Goal: Task Accomplishment & Management: Manage account settings

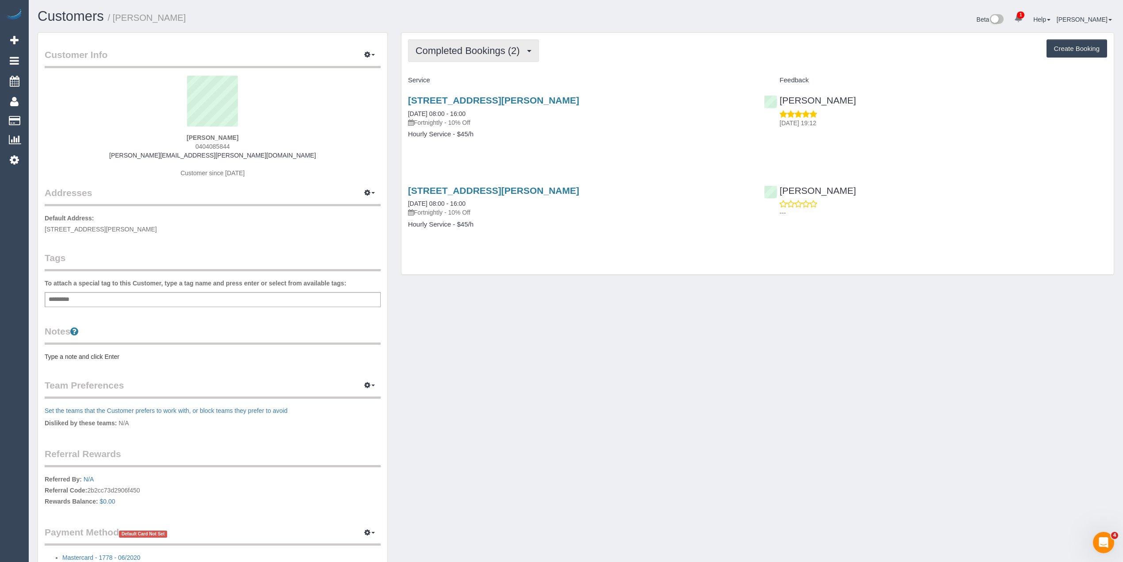
click at [448, 49] on span "Completed Bookings (2)" at bounding box center [470, 50] width 109 height 11
click at [621, 37] on div "Completed Bookings (2) Completed Bookings (2) Upcoming Bookings (0) Cancelled B…" at bounding box center [757, 154] width 712 height 242
click at [471, 52] on span "Completed Bookings (2)" at bounding box center [470, 50] width 109 height 11
click at [476, 97] on link "Cancelled Bookings (1)" at bounding box center [455, 93] width 92 height 11
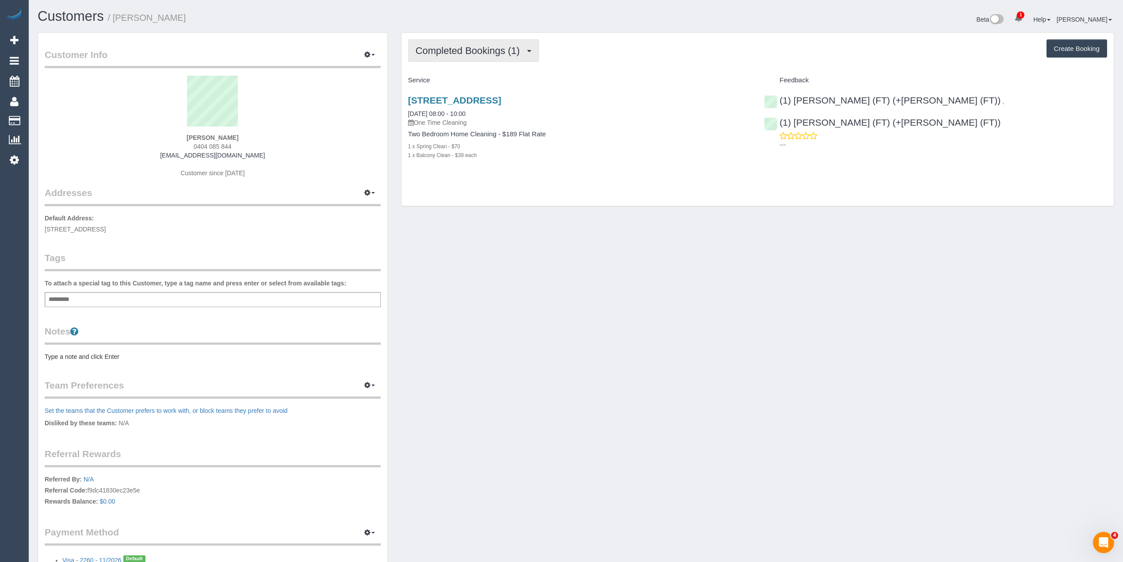
click at [444, 43] on button "Completed Bookings (1)" at bounding box center [473, 50] width 131 height 23
click at [467, 85] on link "Upcoming Bookings (1)" at bounding box center [455, 82] width 92 height 11
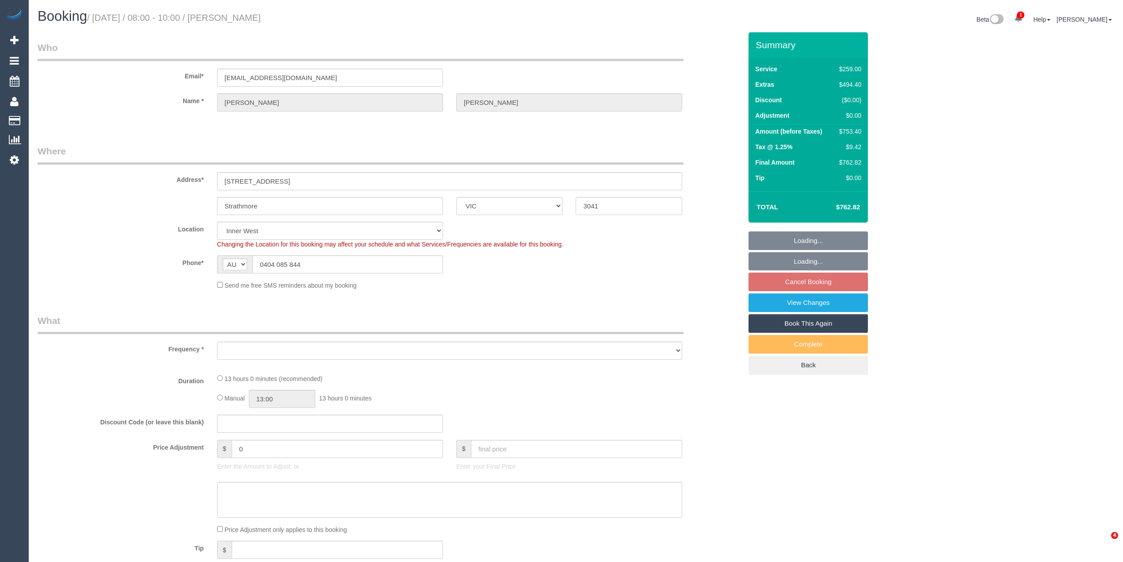
select select "VIC"
select select "string:stripe-pm_1SCf7r2GScqysDRVEyQYtjF6"
select select "number:28"
select select "number:14"
select select "number:18"
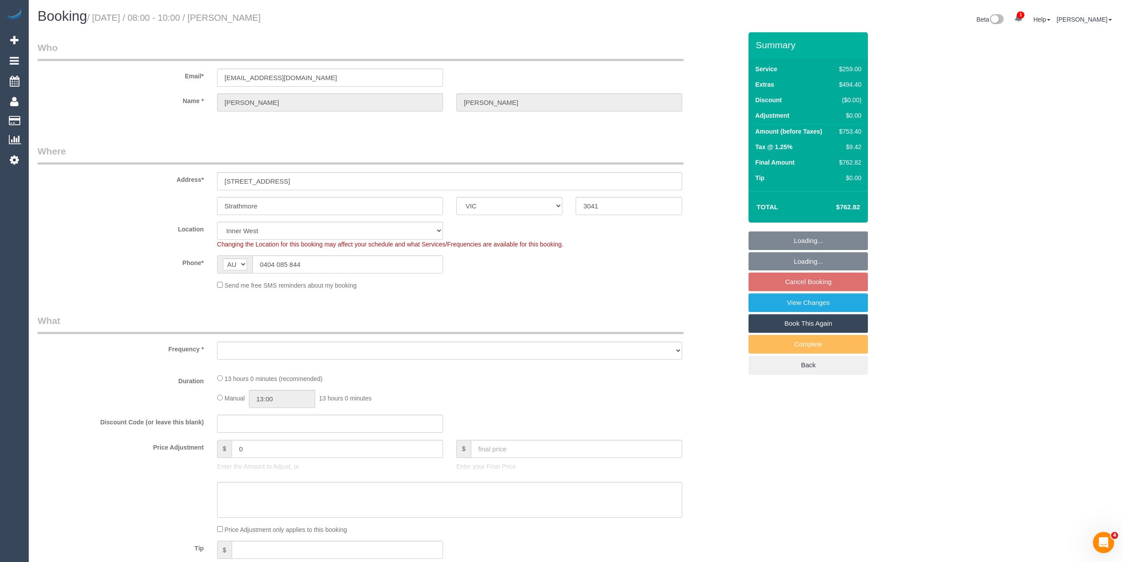
select select "number:24"
select select "number:26"
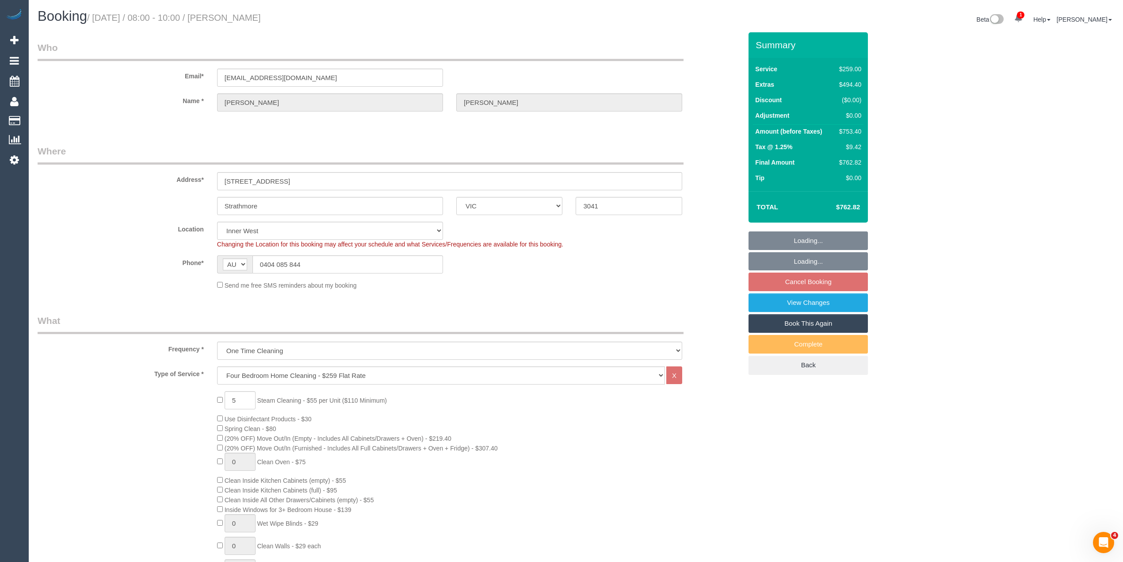
select select "object:1515"
select select "spot2"
drag, startPoint x: 336, startPoint y: 260, endPoint x: 244, endPoint y: 265, distance: 92.1
click at [244, 265] on div "AF AL DZ AD AO AI AQ AG AR AM AW AU AT AZ BS BH BD BB BY BE BZ BJ BM BT BO BA B…" at bounding box center [330, 264] width 226 height 18
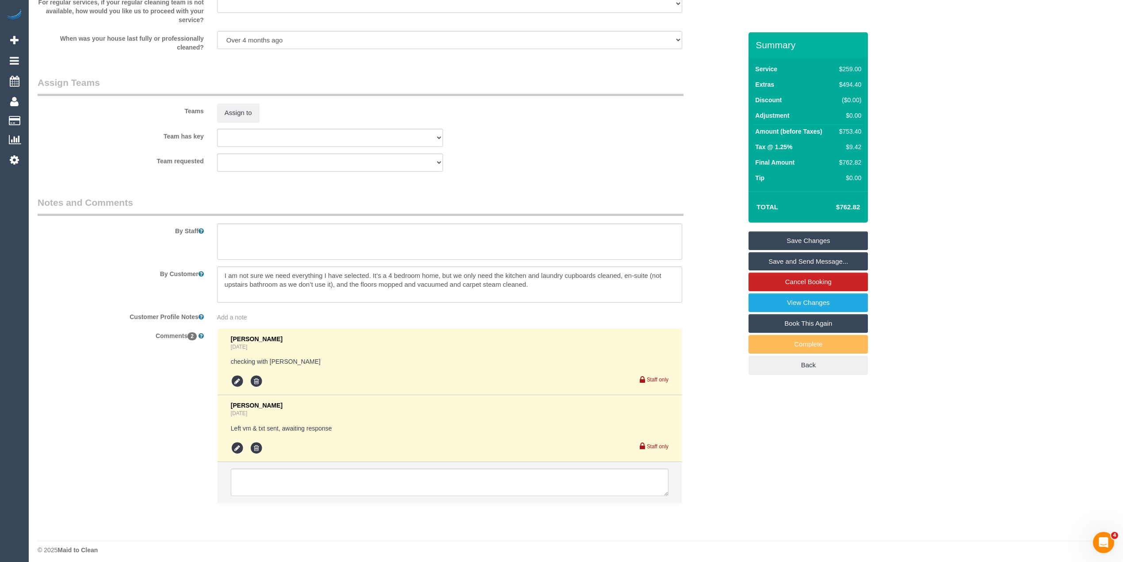
scroll to position [1245, 0]
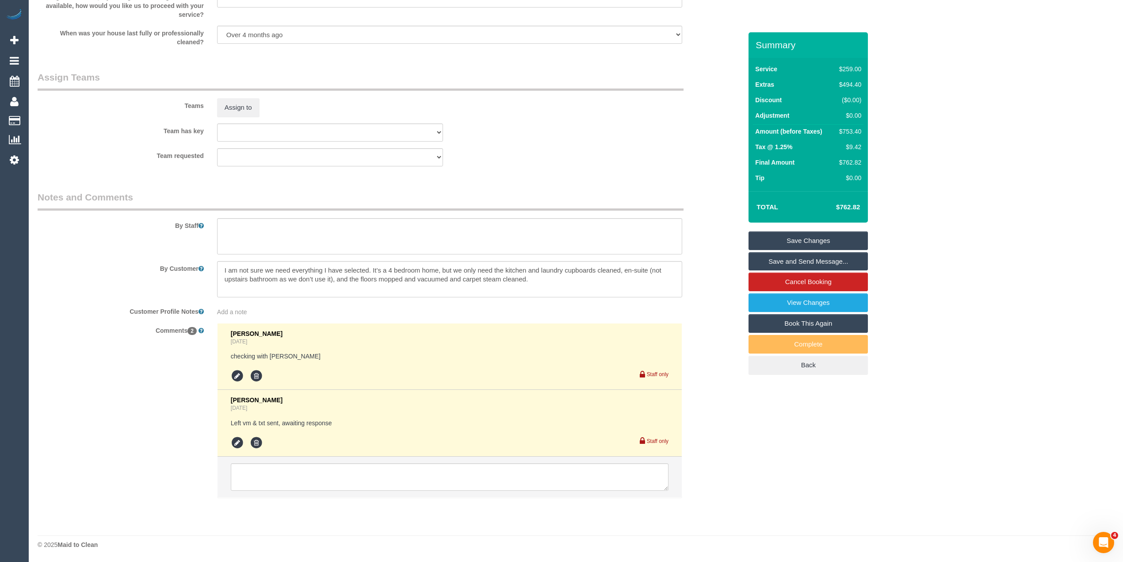
click at [294, 232] on textarea at bounding box center [449, 236] width 465 height 36
type textarea "Steam cleaning of"
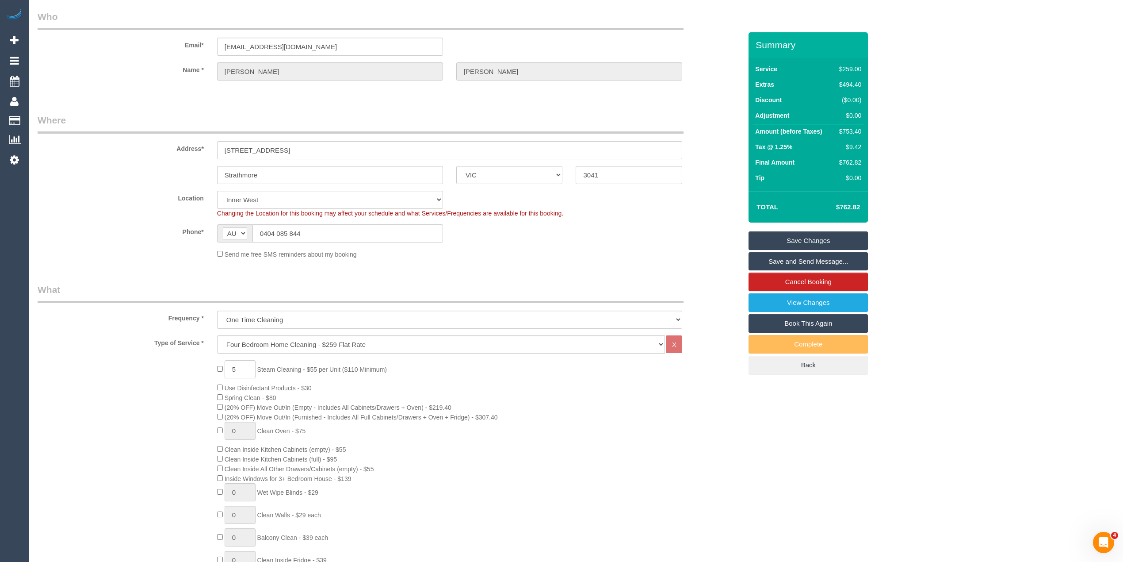
scroll to position [0, 0]
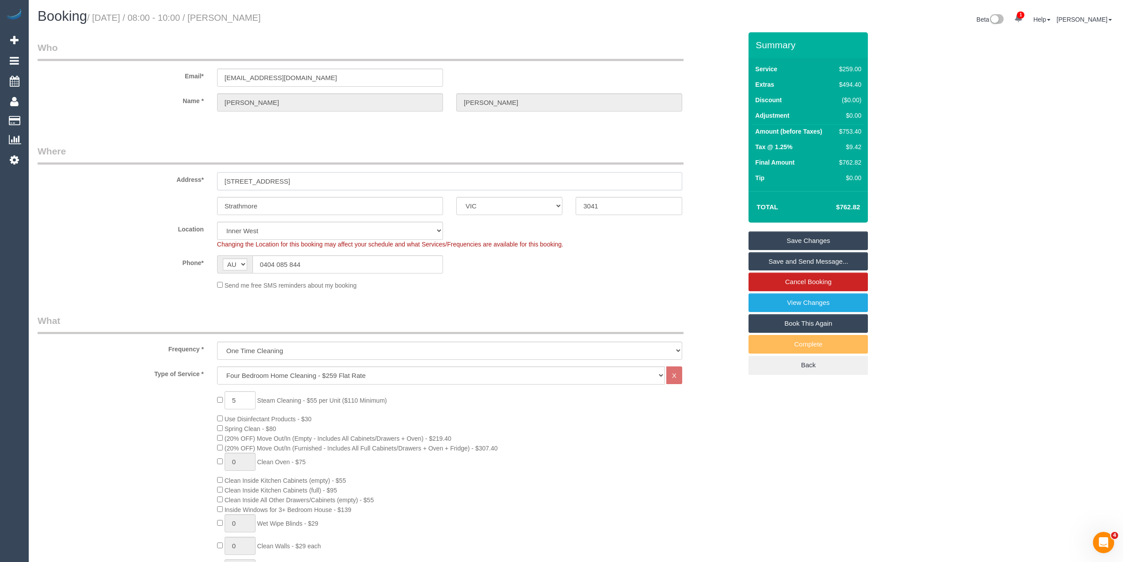
drag, startPoint x: 335, startPoint y: 175, endPoint x: 207, endPoint y: 167, distance: 128.1
click at [207, 167] on div "Address* 54A Carnarvon road strathmore" at bounding box center [390, 168] width 718 height 46
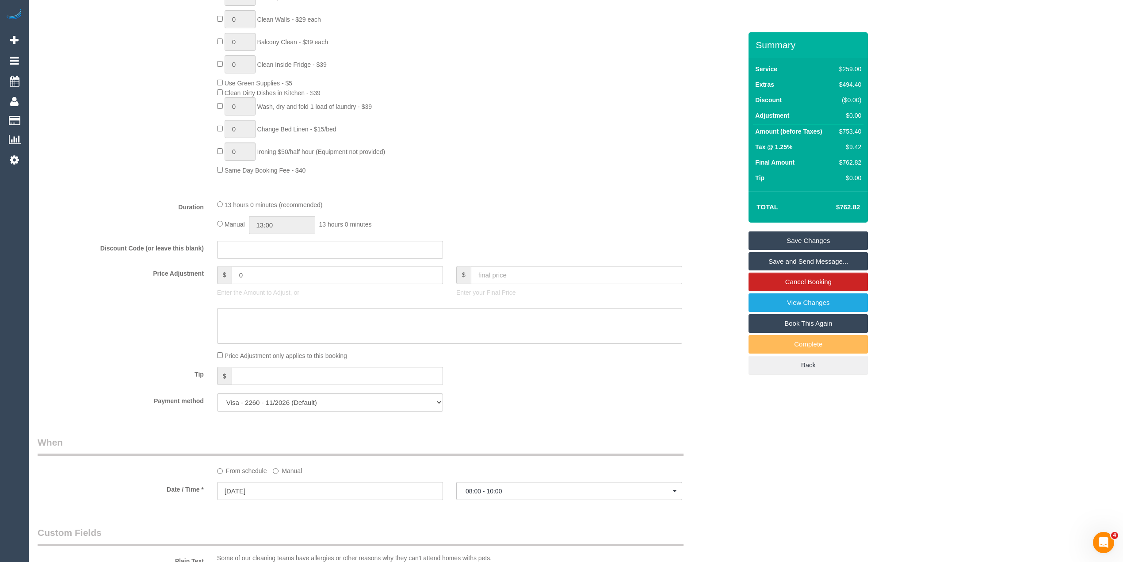
scroll to position [531, 0]
drag, startPoint x: 260, startPoint y: 272, endPoint x: 193, endPoint y: 265, distance: 67.6
click at [193, 265] on div "Price Adjustment $ 0 Enter the Amount to Adjust, or $ Enter your Final Price" at bounding box center [390, 278] width 718 height 35
type input "27.5"
click at [282, 309] on textarea at bounding box center [449, 321] width 465 height 36
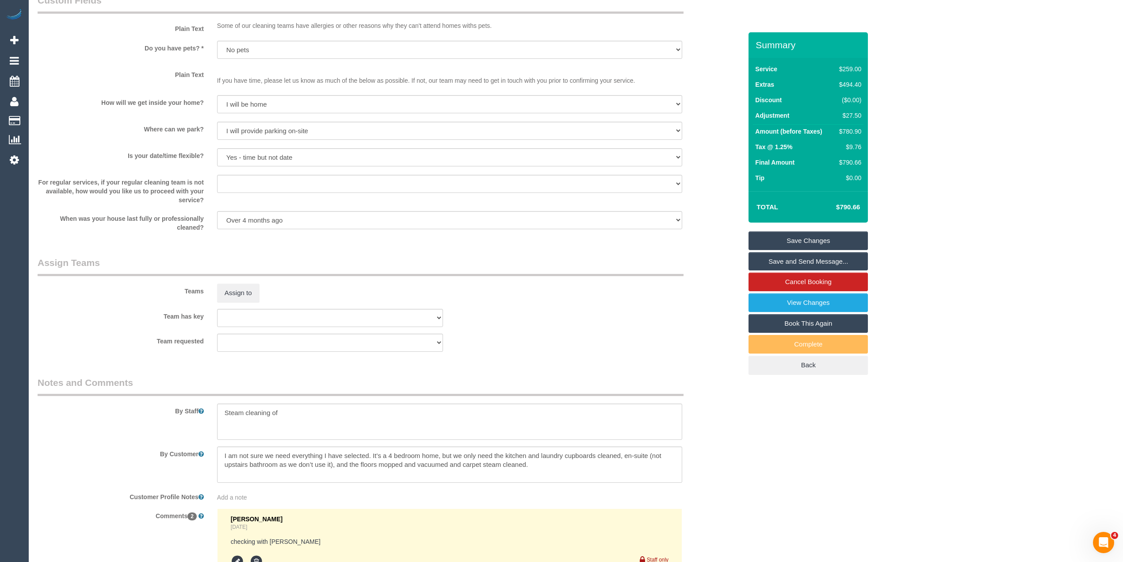
scroll to position [1120, 0]
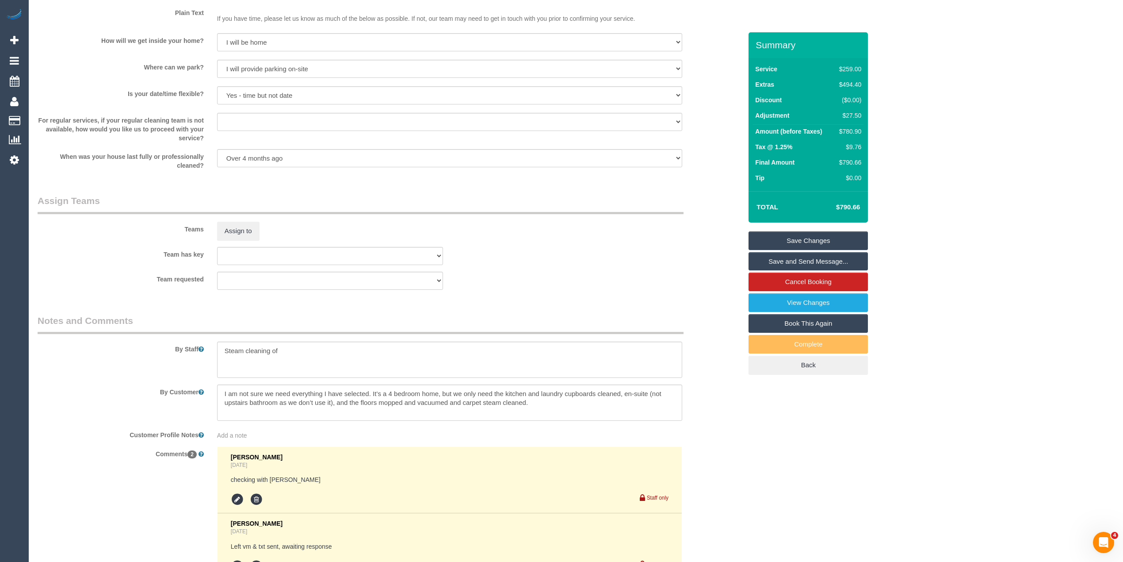
type textarea "$27.50 for steam cleaning of hallway - CG"
click at [306, 345] on textarea at bounding box center [449, 359] width 465 height 36
click at [312, 351] on textarea at bounding box center [449, 359] width 465 height 36
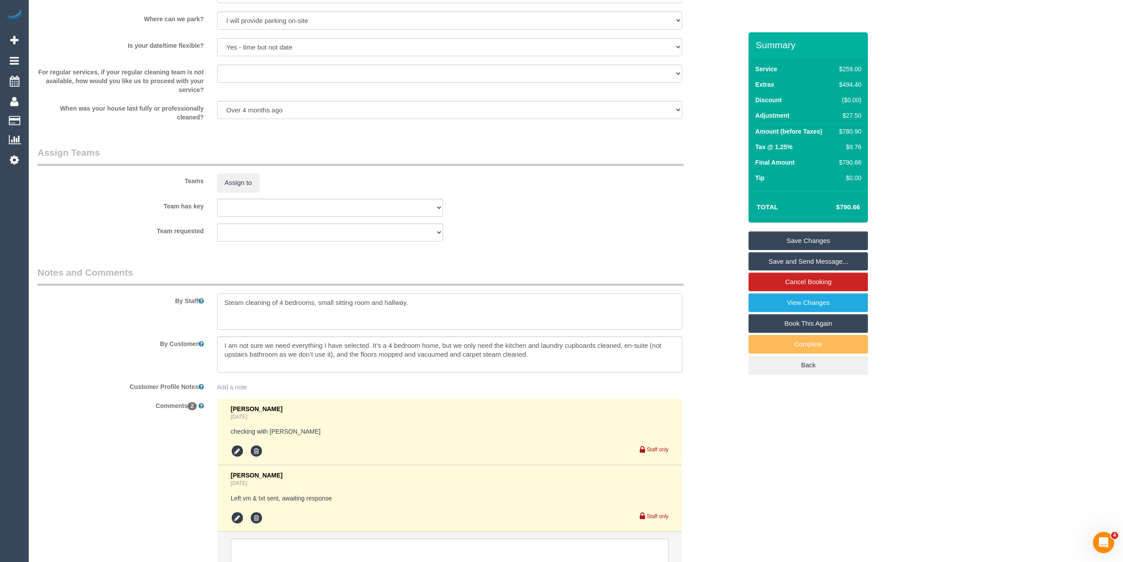
scroll to position [1245, 0]
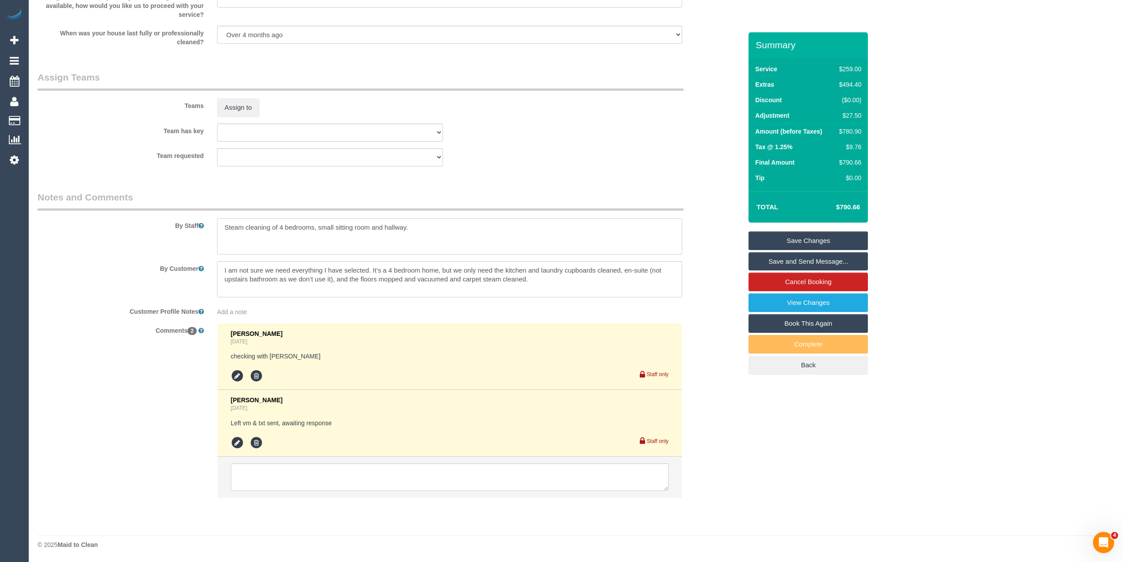
type textarea "Steam cleaning of 4 bedrooms, small sitting room and hallway."
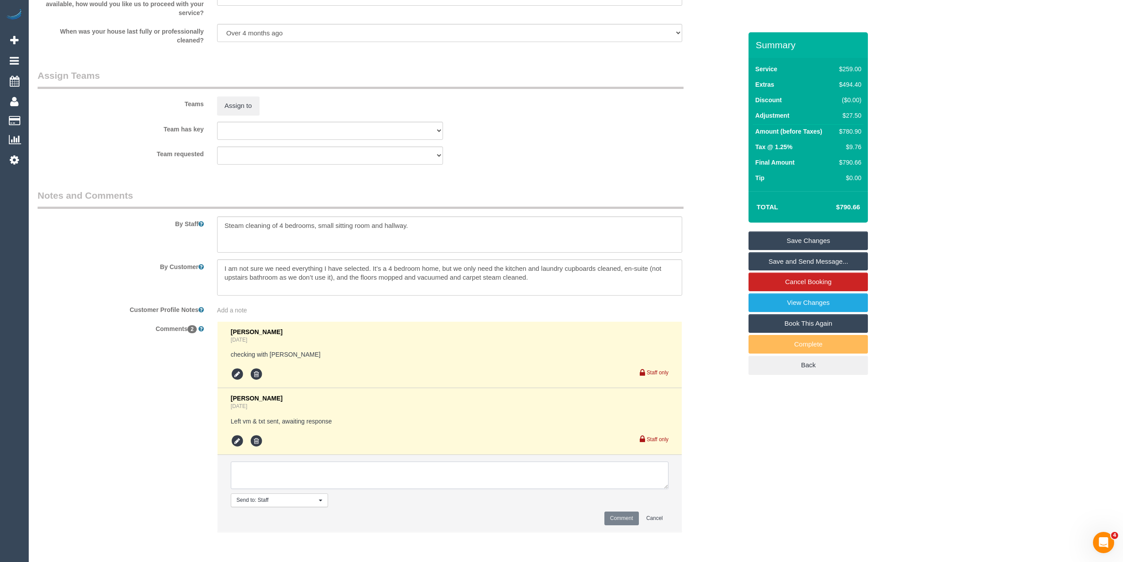
click at [315, 476] on textarea at bounding box center [450, 474] width 438 height 27
type textarea "Steam cleaning updated, customer is leaving booking as is. Contact via phone"
click at [610, 518] on button "Comment" at bounding box center [621, 518] width 34 height 14
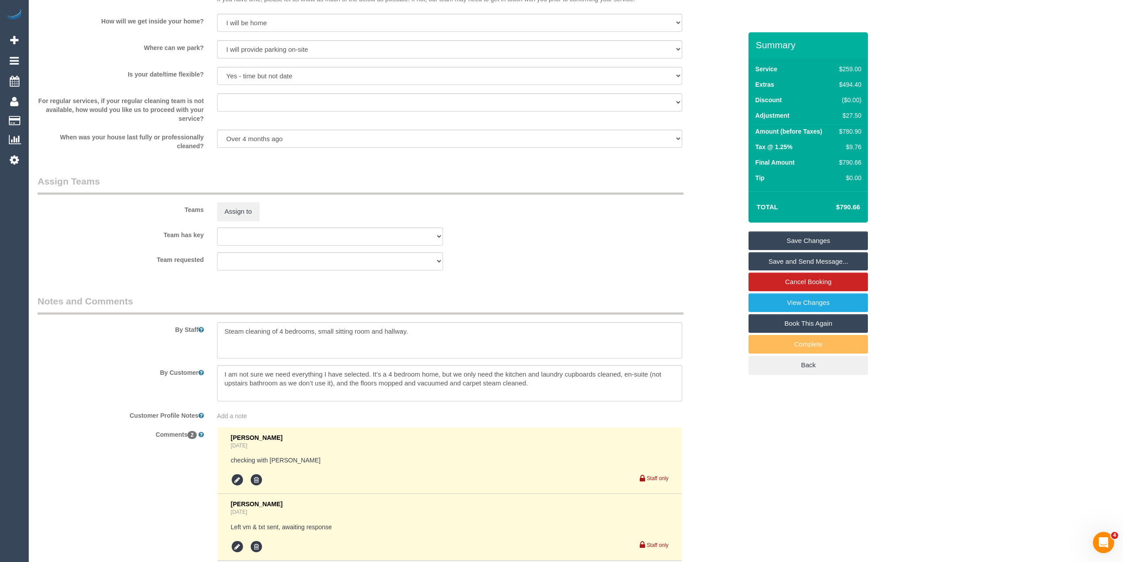
scroll to position [1127, 0]
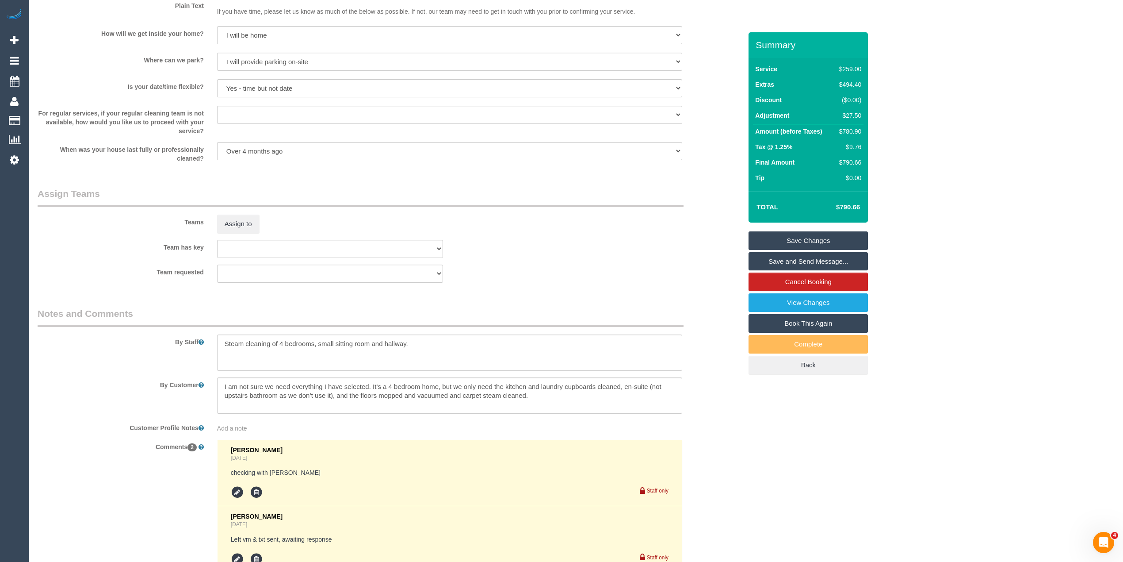
click at [851, 234] on link "Save Changes" at bounding box center [808, 240] width 119 height 19
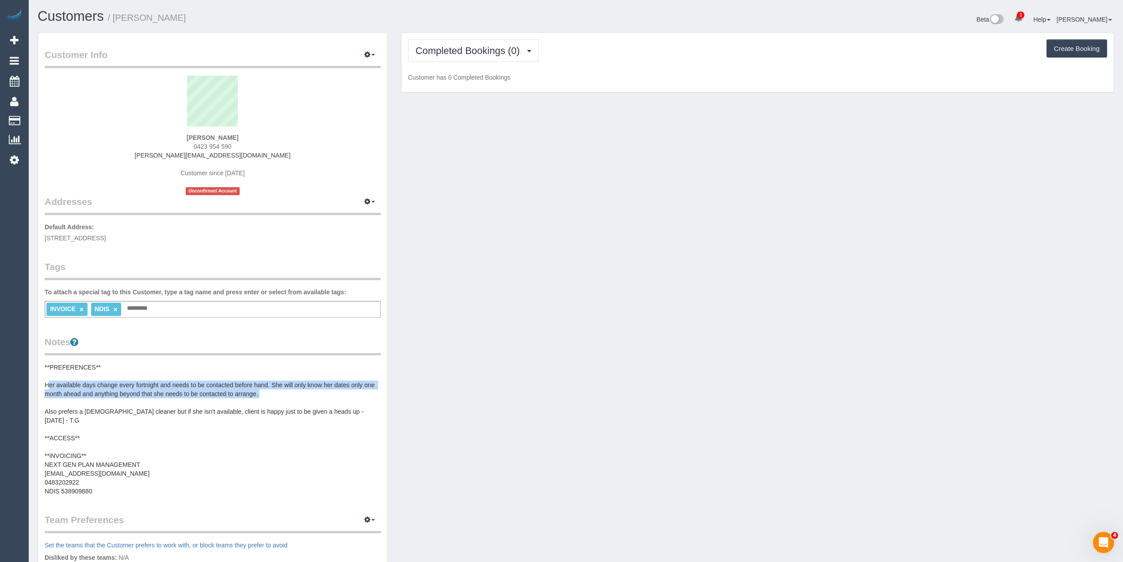
drag, startPoint x: 47, startPoint y: 386, endPoint x: 317, endPoint y: 398, distance: 270.8
click at [317, 398] on pre "**PREFERENCES** Her available days change every fortnight and needs to be conta…" at bounding box center [213, 429] width 336 height 133
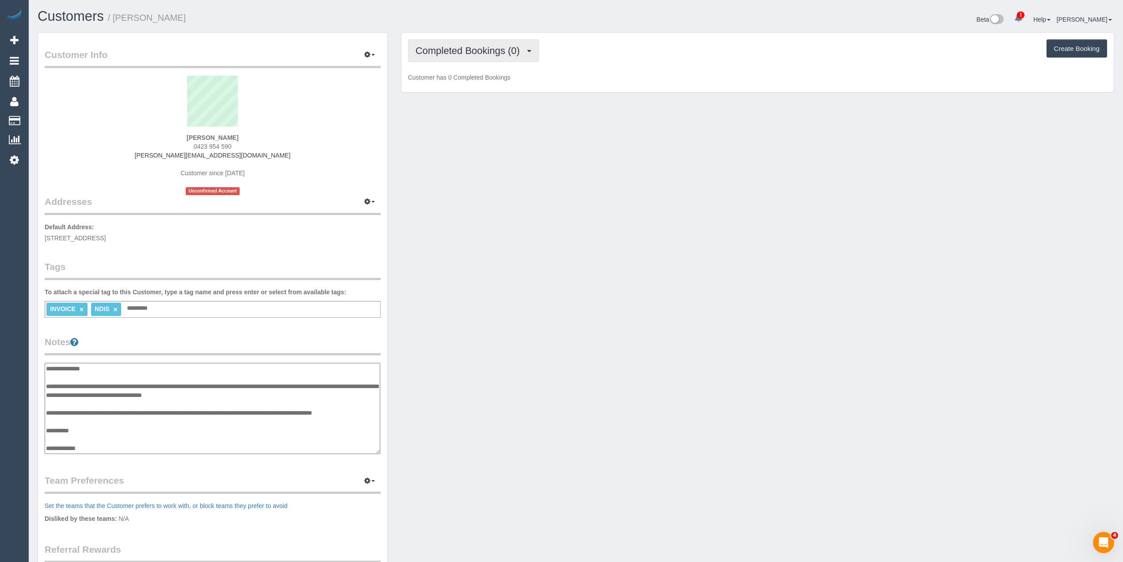
click at [434, 61] on button "Completed Bookings (0)" at bounding box center [473, 50] width 131 height 23
click at [453, 78] on link "Upcoming Bookings (12)" at bounding box center [455, 82] width 93 height 11
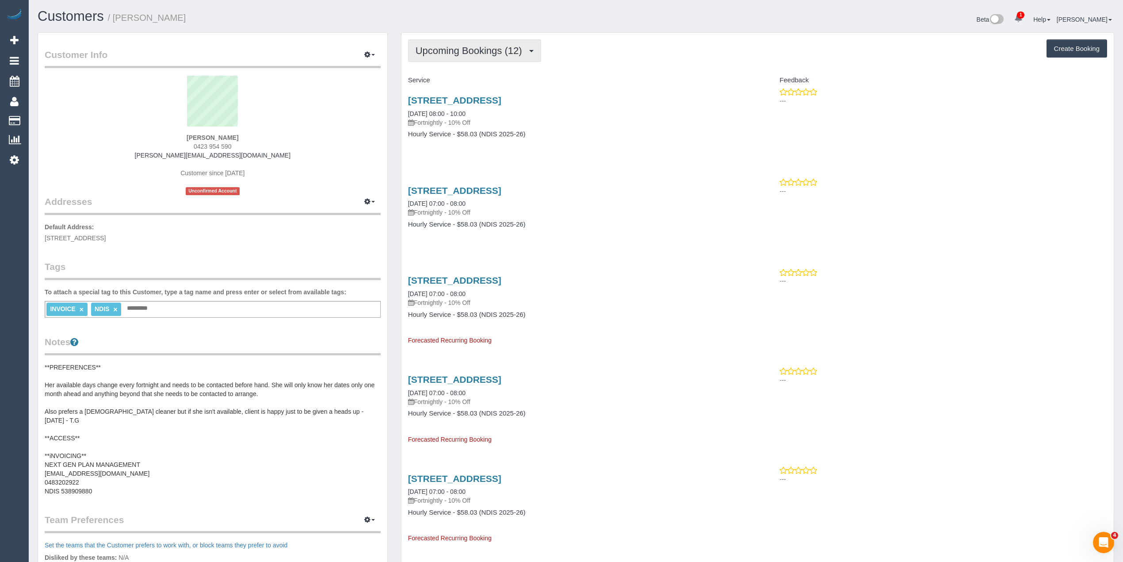
click at [474, 55] on span "Upcoming Bookings (12)" at bounding box center [471, 50] width 111 height 11
click at [476, 82] on link "Upcoming Bookings (12)" at bounding box center [455, 82] width 93 height 11
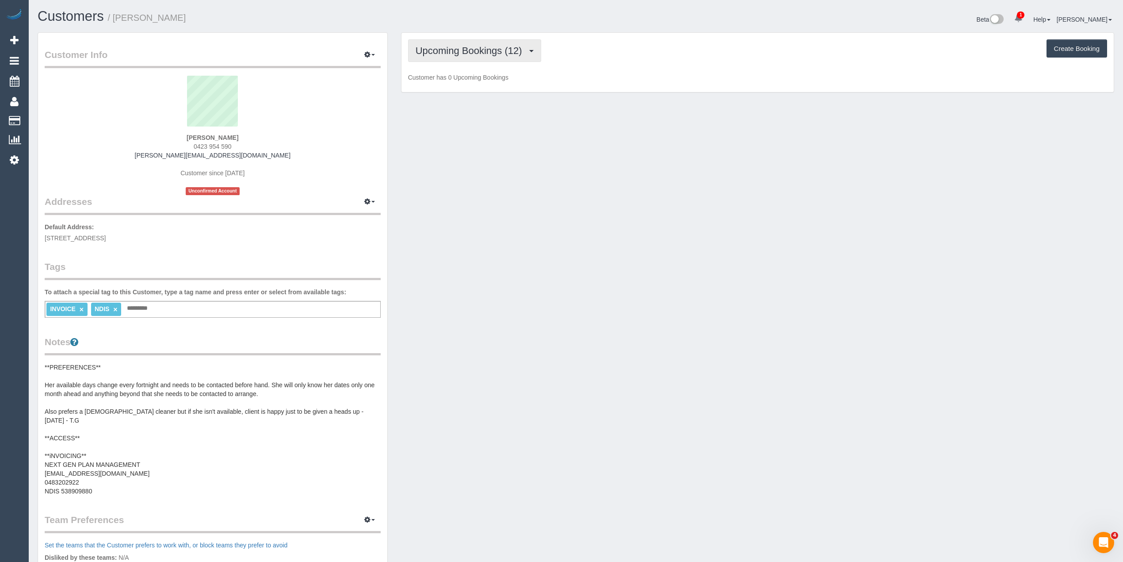
click at [466, 40] on button "Upcoming Bookings (12)" at bounding box center [474, 50] width 133 height 23
click at [480, 81] on link "Upcoming Bookings (12)" at bounding box center [455, 82] width 93 height 11
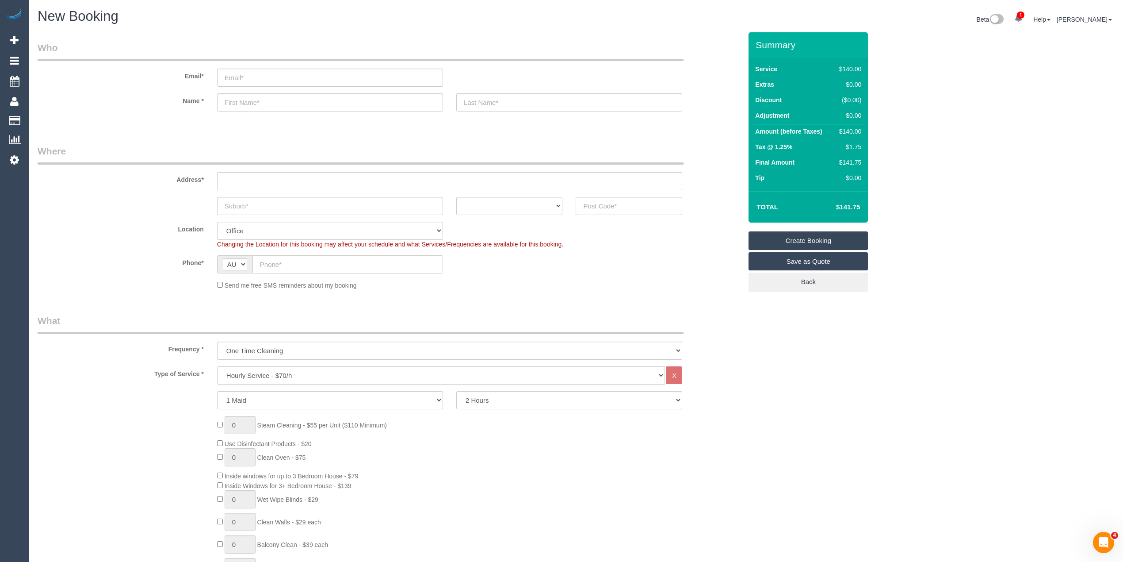
click at [273, 369] on select "Hourly Service - $70/h Hourly Service - $65/h Hourly Service - $60/h Hourly Ser…" at bounding box center [441, 375] width 448 height 18
select select "211"
click at [217, 366] on select "Hourly Service - $70/h Hourly Service - $65/h Hourly Service - $60/h Hourly Ser…" at bounding box center [441, 375] width 448 height 18
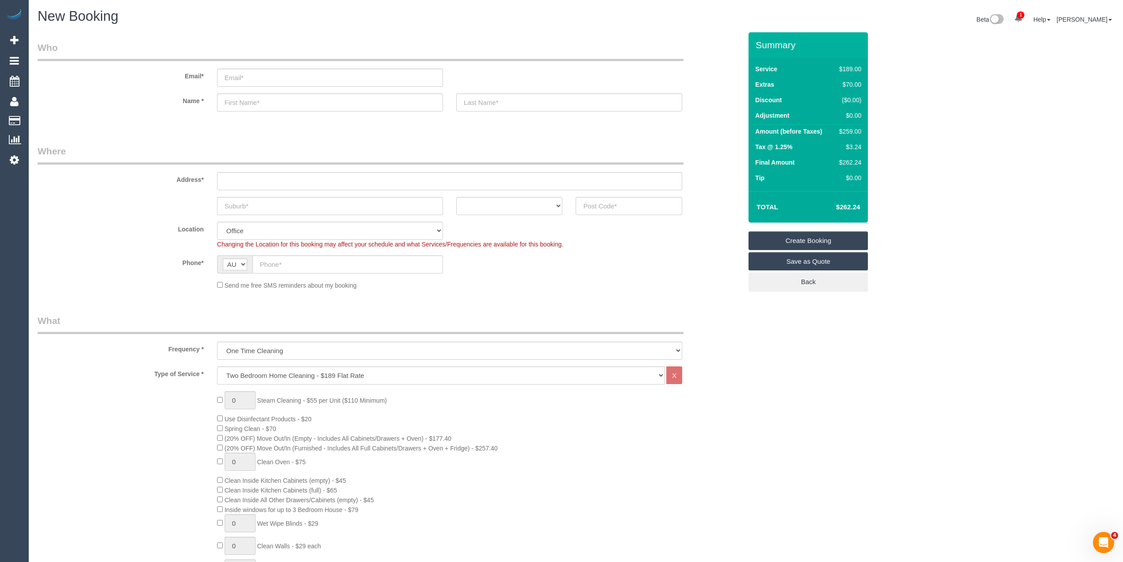
click at [850, 132] on div "$259.00" at bounding box center [849, 131] width 26 height 9
copy div "259.00"
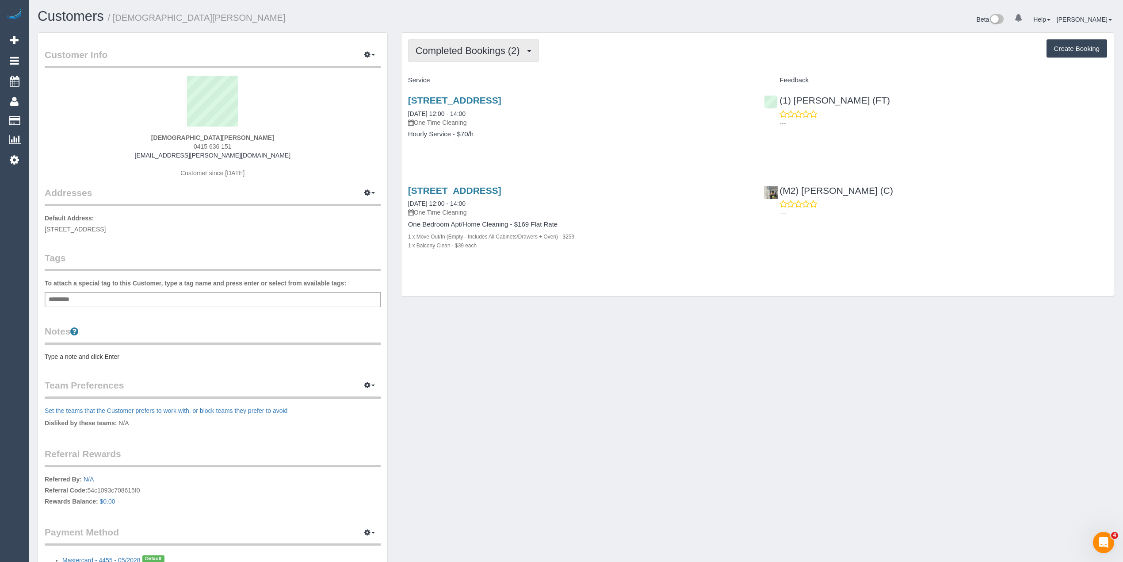
click at [479, 50] on span "Completed Bookings (2)" at bounding box center [470, 50] width 109 height 11
click at [202, 145] on span "0415 636 151" at bounding box center [213, 146] width 38 height 7
click at [228, 145] on span "0415 636 151" at bounding box center [213, 146] width 38 height 7
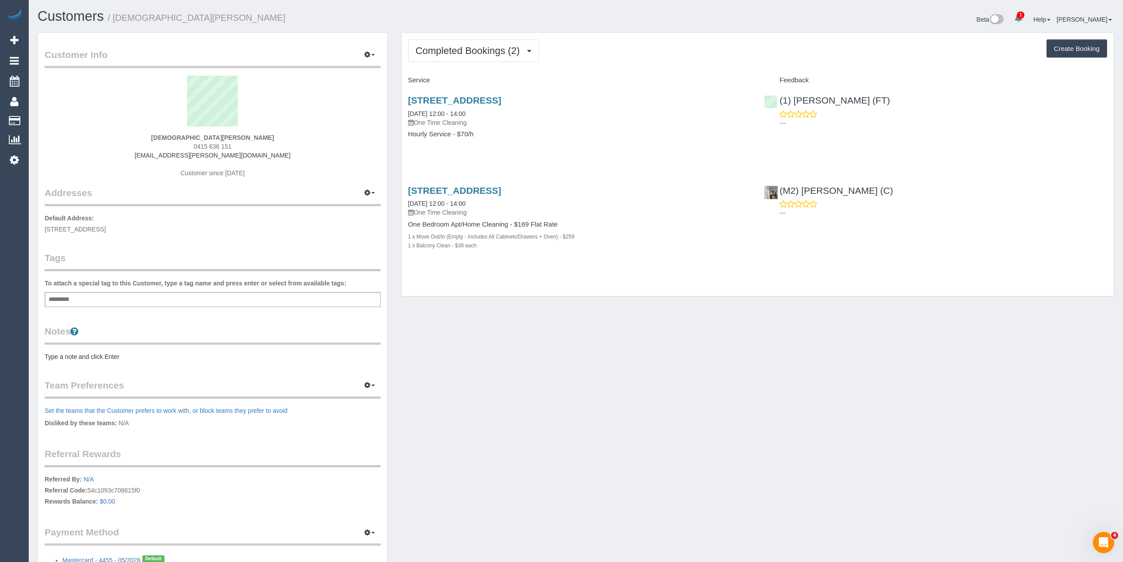
copy span "0415 636 151"
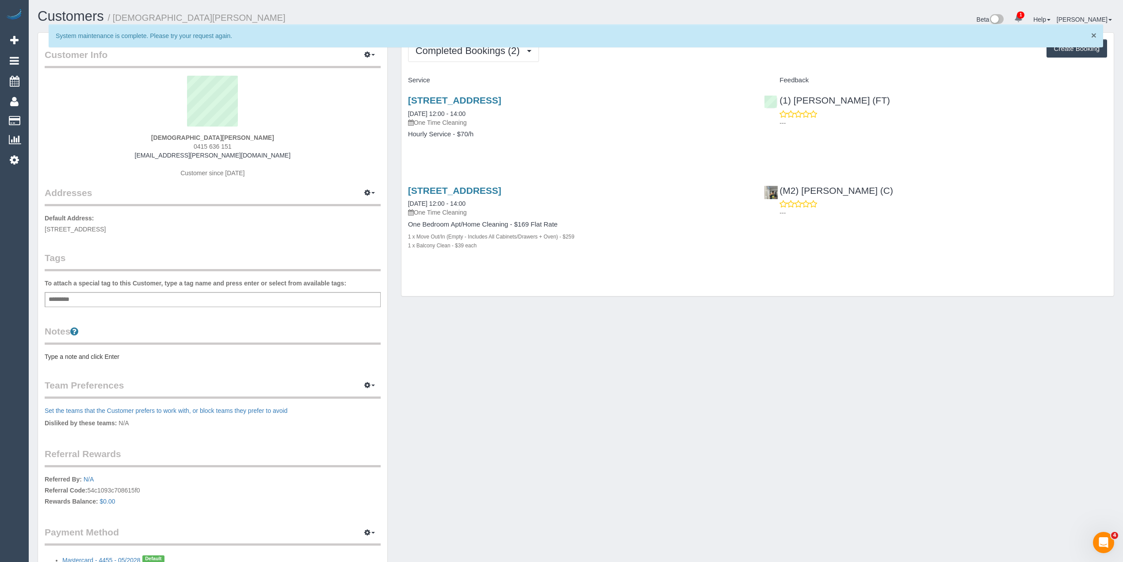
click at [1095, 33] on span "×" at bounding box center [1093, 35] width 5 height 10
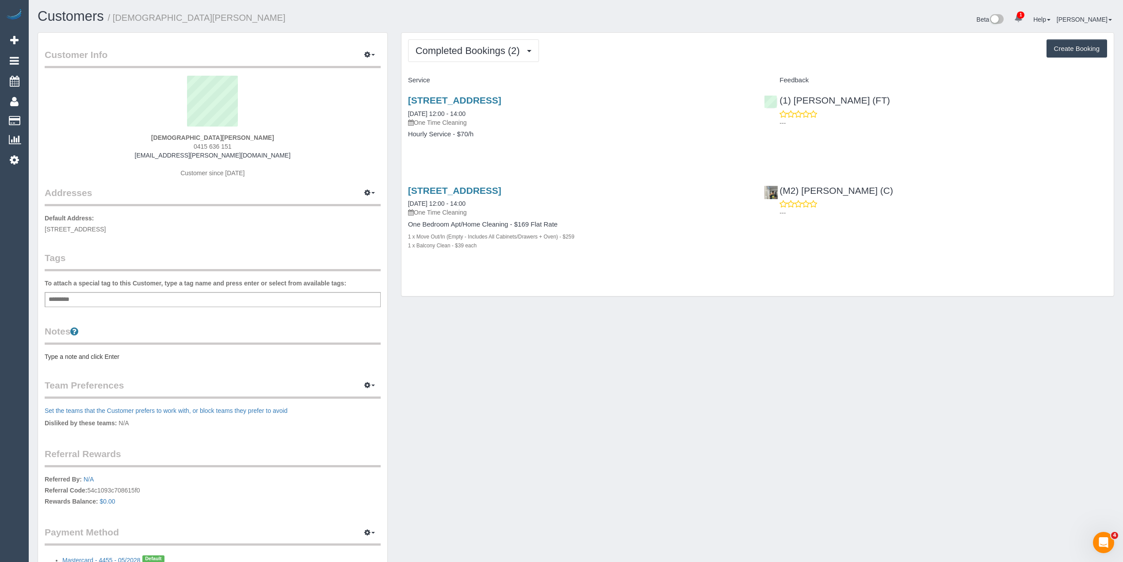
copy span "0415 636 151"
click at [465, 55] on button "Completed Bookings (2)" at bounding box center [473, 50] width 131 height 23
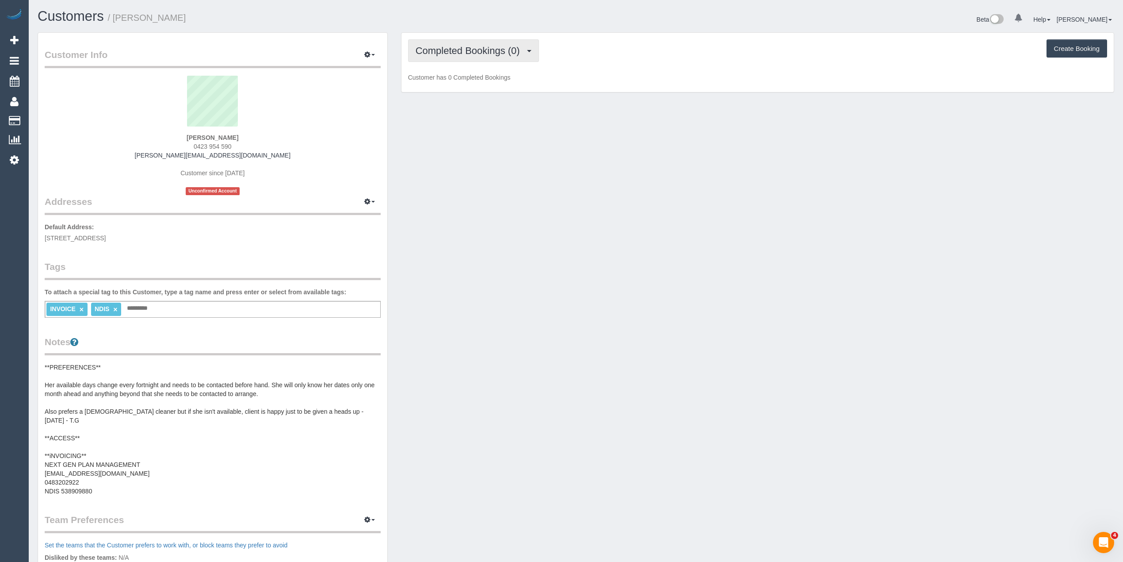
click at [446, 50] on span "Completed Bookings (0)" at bounding box center [470, 50] width 109 height 11
click at [486, 80] on link "Upcoming Bookings (15)" at bounding box center [455, 82] width 93 height 11
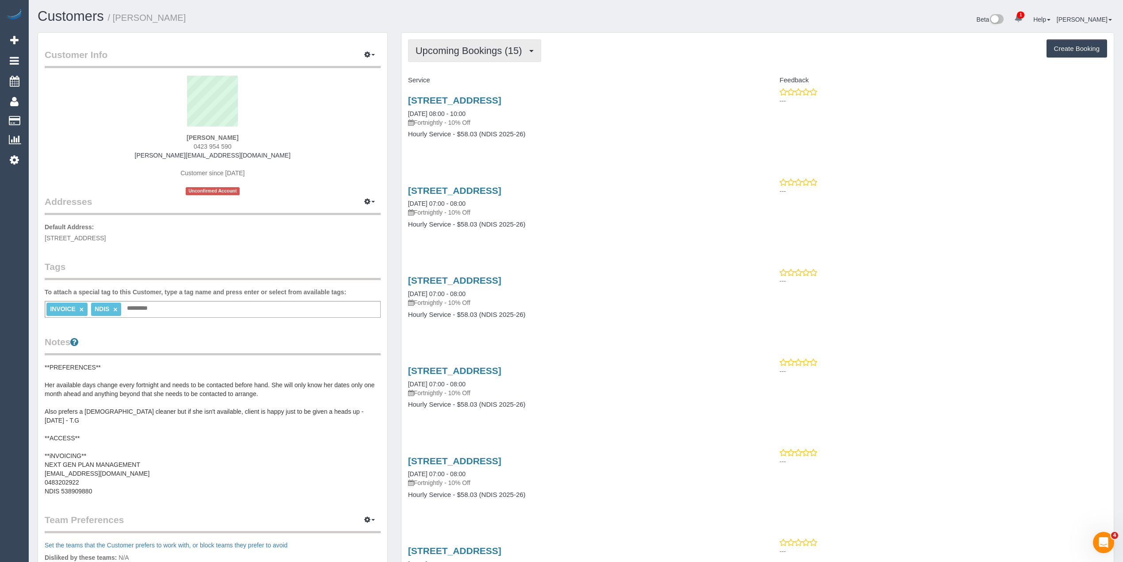
click at [469, 55] on span "Upcoming Bookings (15)" at bounding box center [471, 50] width 111 height 11
click at [481, 84] on link "Upcoming Bookings (15)" at bounding box center [455, 82] width 93 height 11
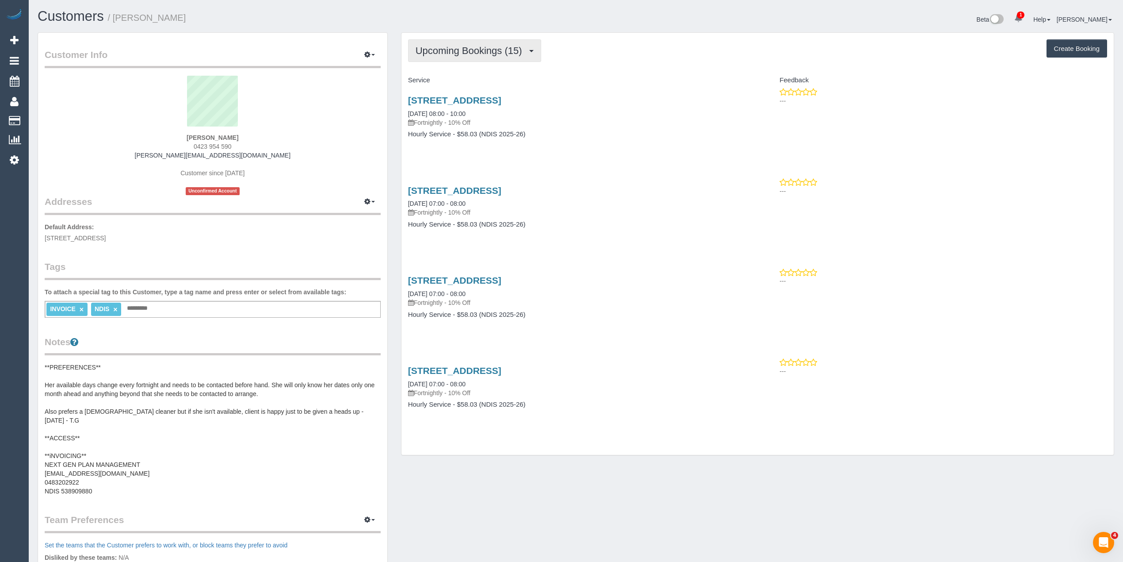
click at [446, 43] on button "Upcoming Bookings (15)" at bounding box center [474, 50] width 133 height 23
click at [472, 80] on link "Upcoming Bookings (15)" at bounding box center [455, 82] width 93 height 11
click at [43, 384] on div "Customer Info Edit Contact Info Send Message Email Preferences Special Sales Ta…" at bounding box center [212, 377] width 349 height 688
click at [48, 382] on pre "**PREFERENCES** Her available days change every fortnight and needs to be conta…" at bounding box center [213, 429] width 336 height 133
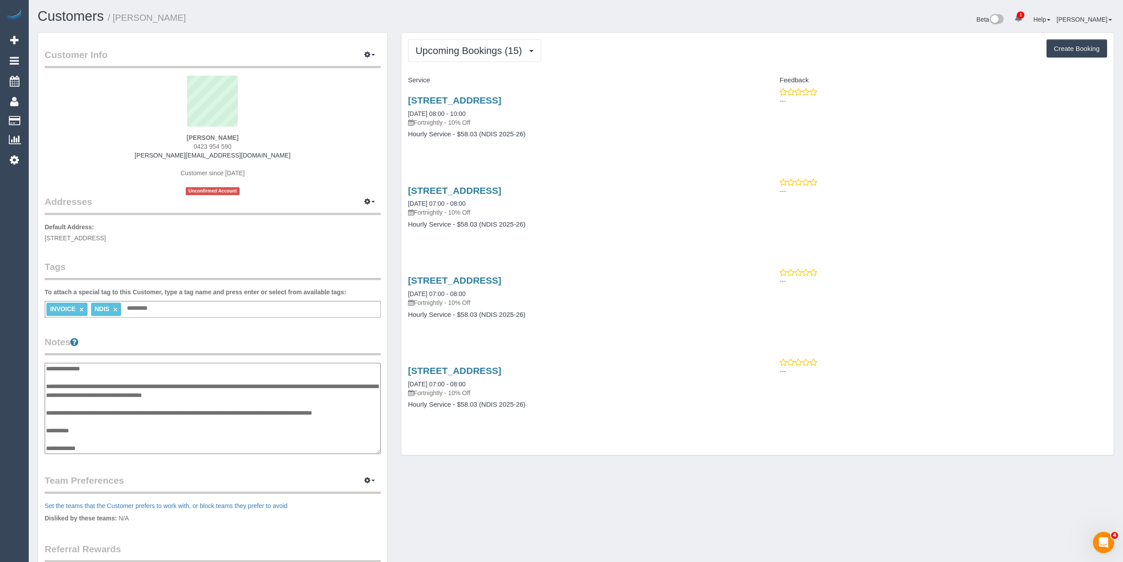
scroll to position [35, 0]
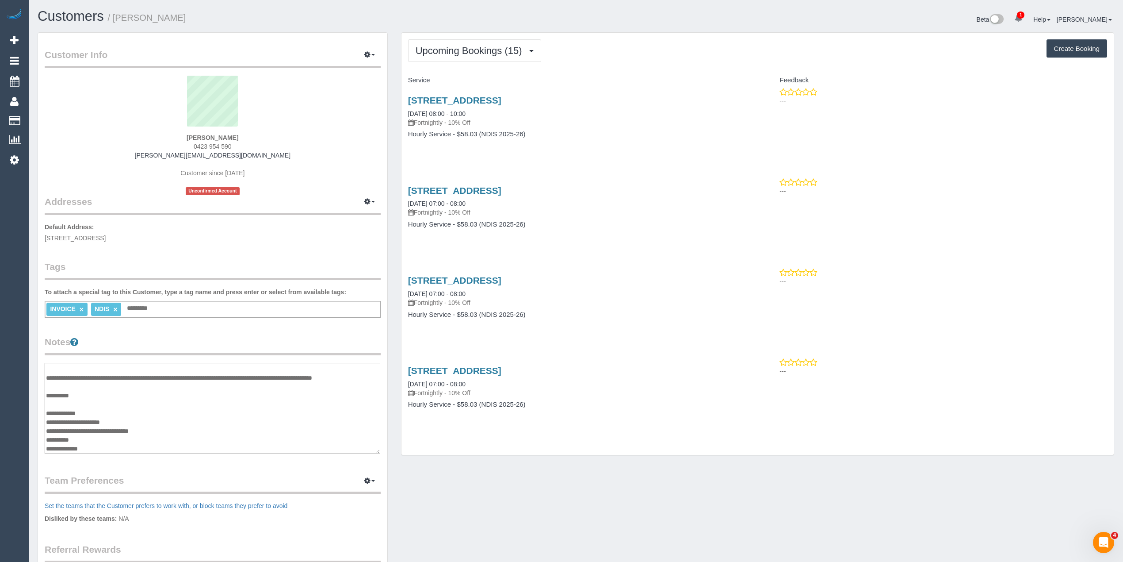
drag, startPoint x: 315, startPoint y: 374, endPoint x: 327, endPoint y: 374, distance: 12.4
click at [327, 374] on textarea "**********" at bounding box center [213, 409] width 336 height 92
click at [319, 374] on textarea "**********" at bounding box center [213, 409] width 336 height 92
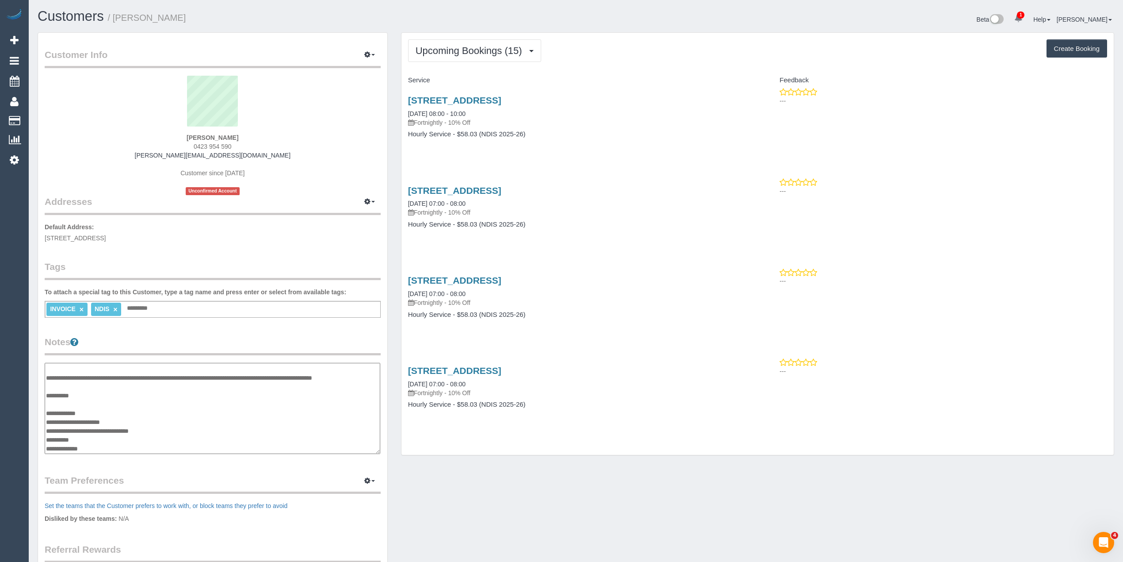
click at [344, 373] on textarea "**********" at bounding box center [213, 409] width 336 height 92
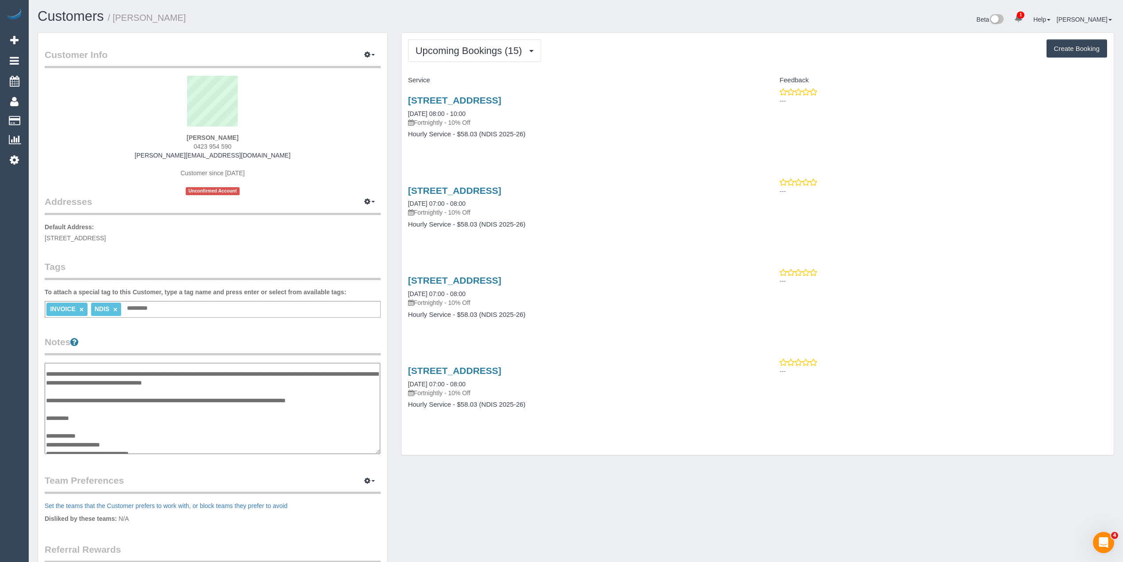
scroll to position [0, 0]
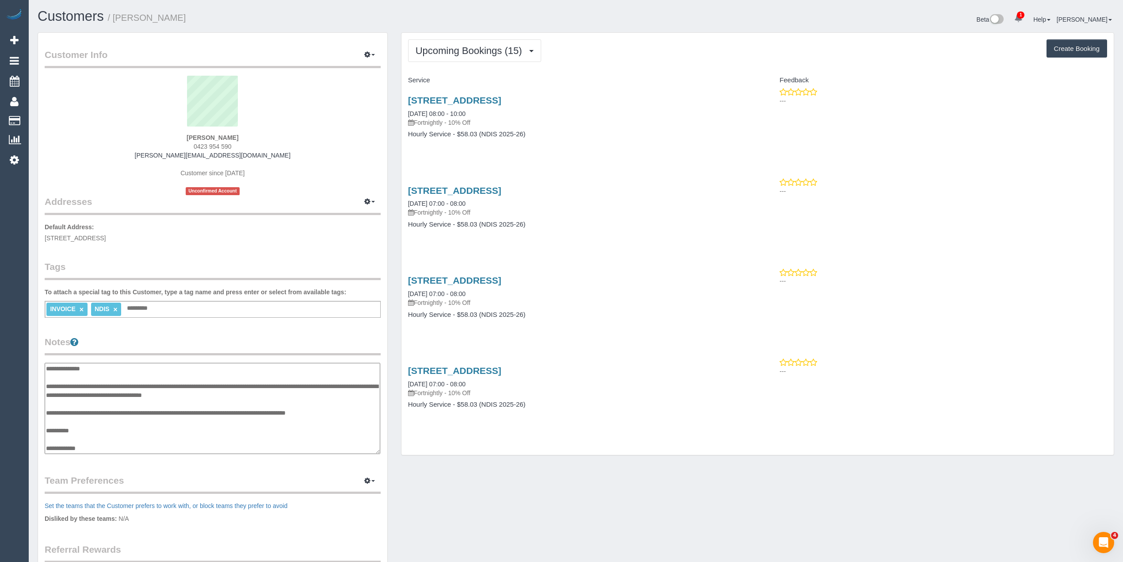
click at [46, 383] on textarea "**********" at bounding box center [213, 409] width 336 height 92
paste textarea "**********"
click at [46, 409] on textarea "**********" at bounding box center [213, 409] width 336 height 92
type textarea "**********"
click at [312, 407] on textarea "**********" at bounding box center [213, 409] width 336 height 92
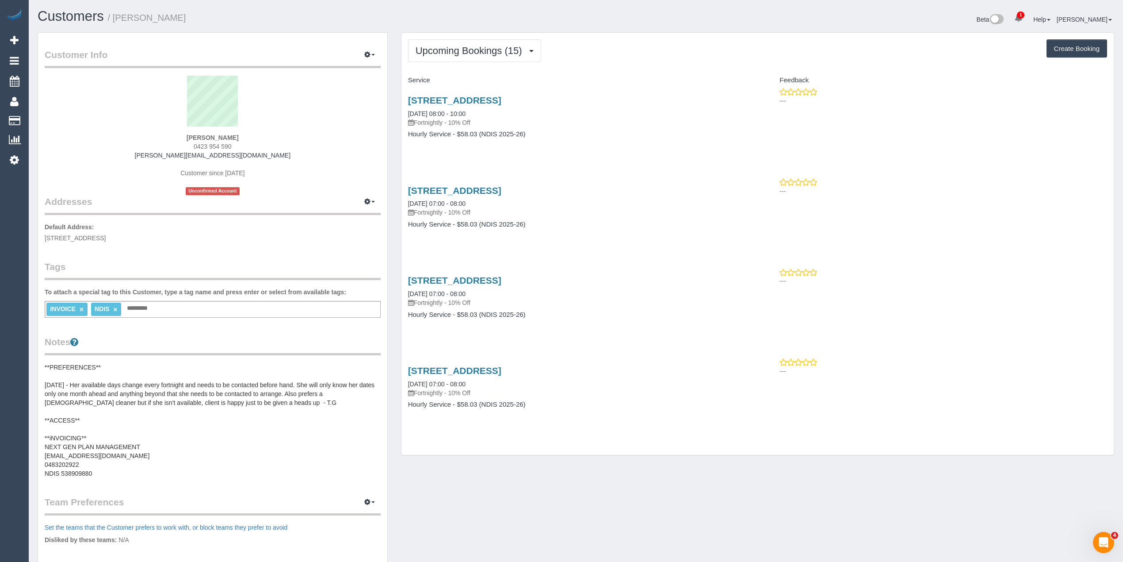
click at [338, 232] on p "Default Address: 12/126 Wattle Valley Road 3124, Camberwell, VIC 3124" at bounding box center [213, 232] width 336 height 20
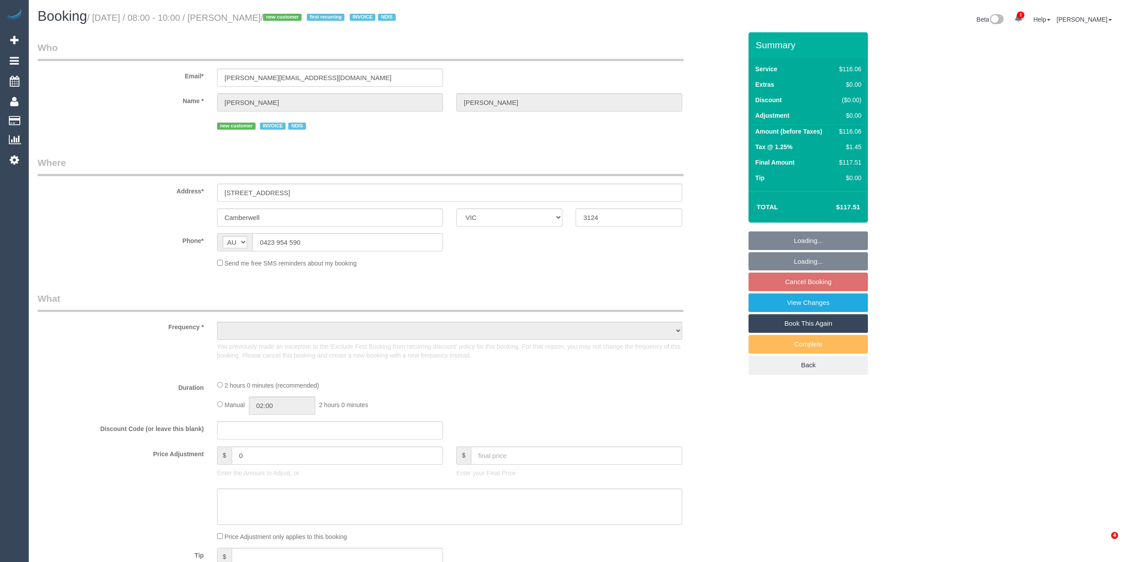
select select "VIC"
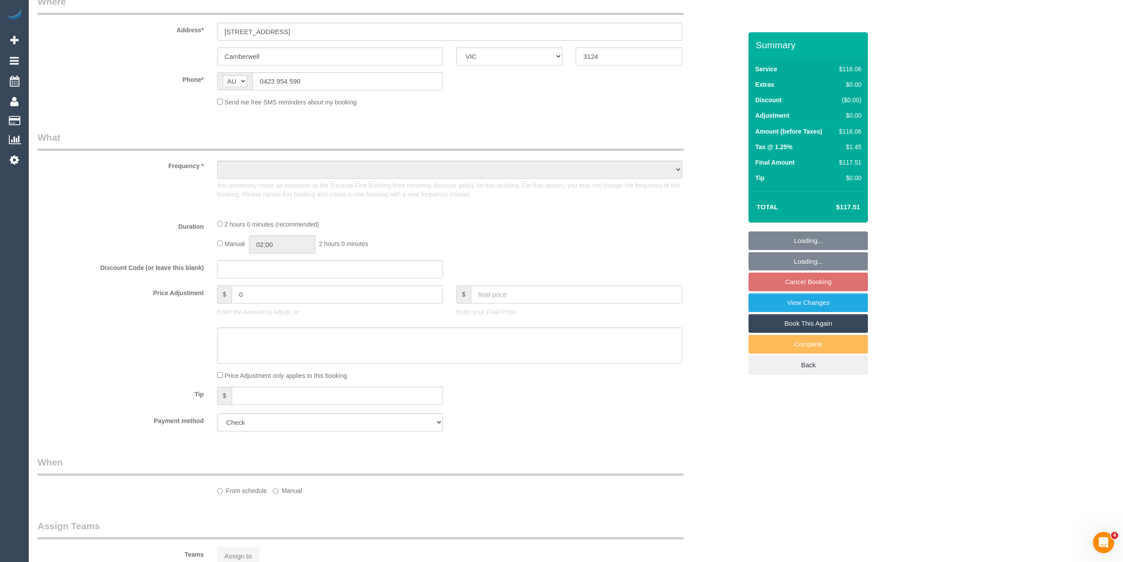
scroll to position [354, 0]
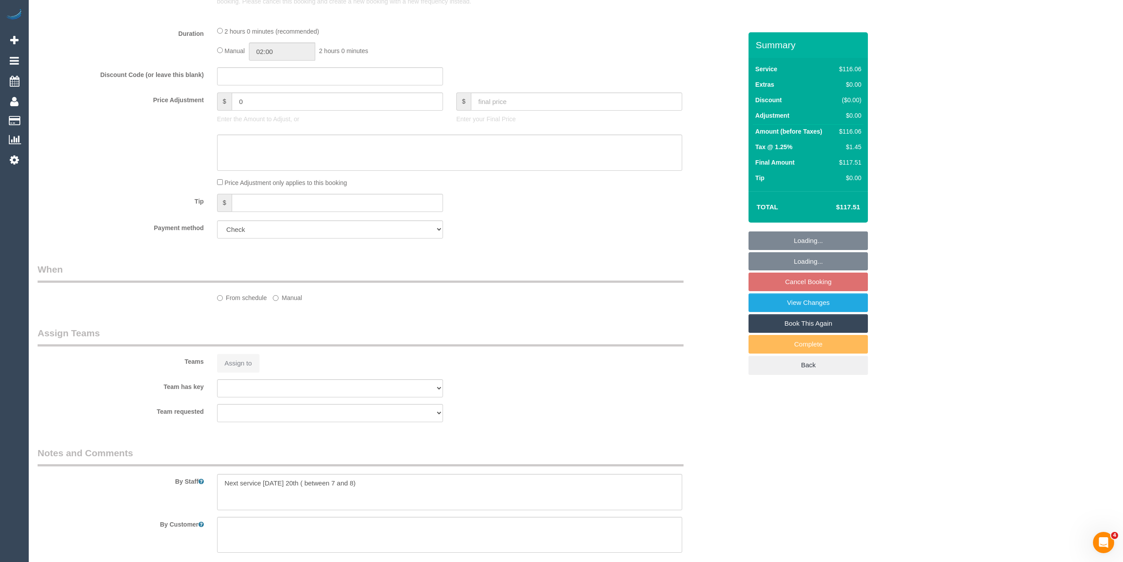
select select "object:1230"
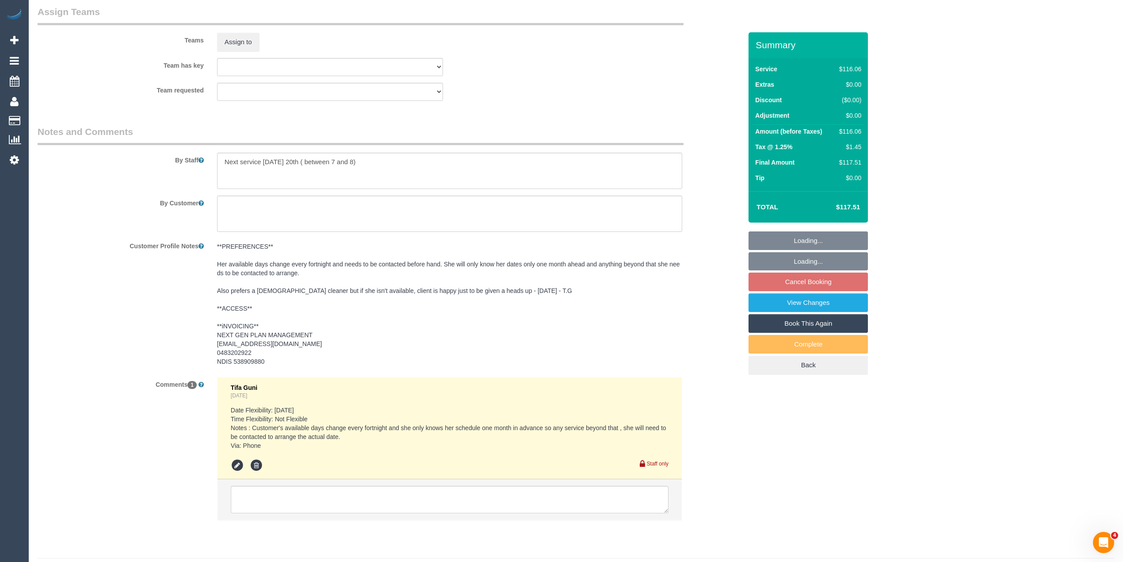
select select "number:28"
select select "number:14"
select select "number:19"
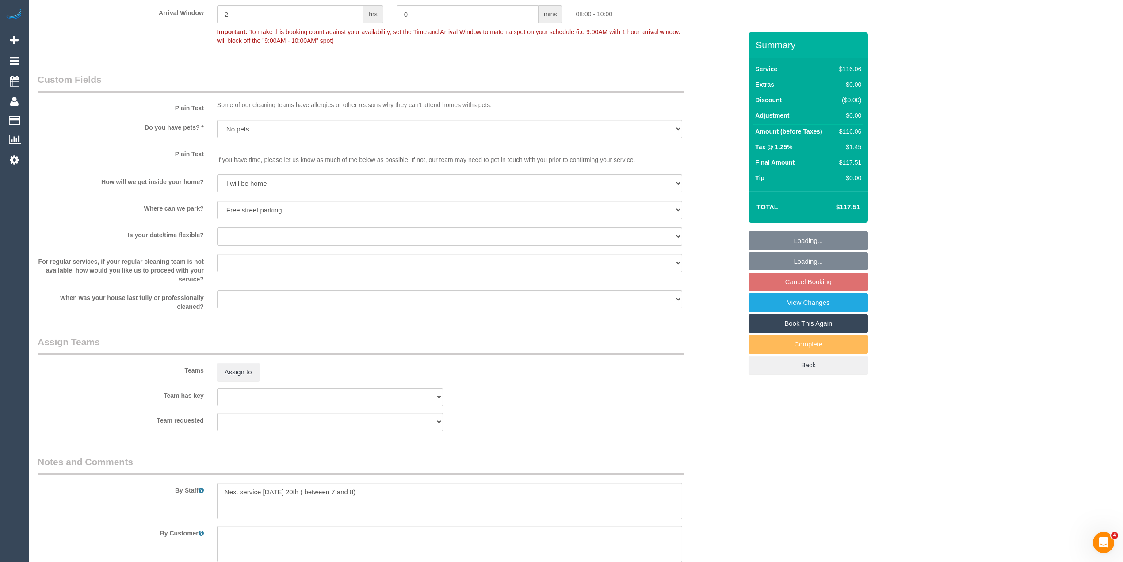
select select "object:1445"
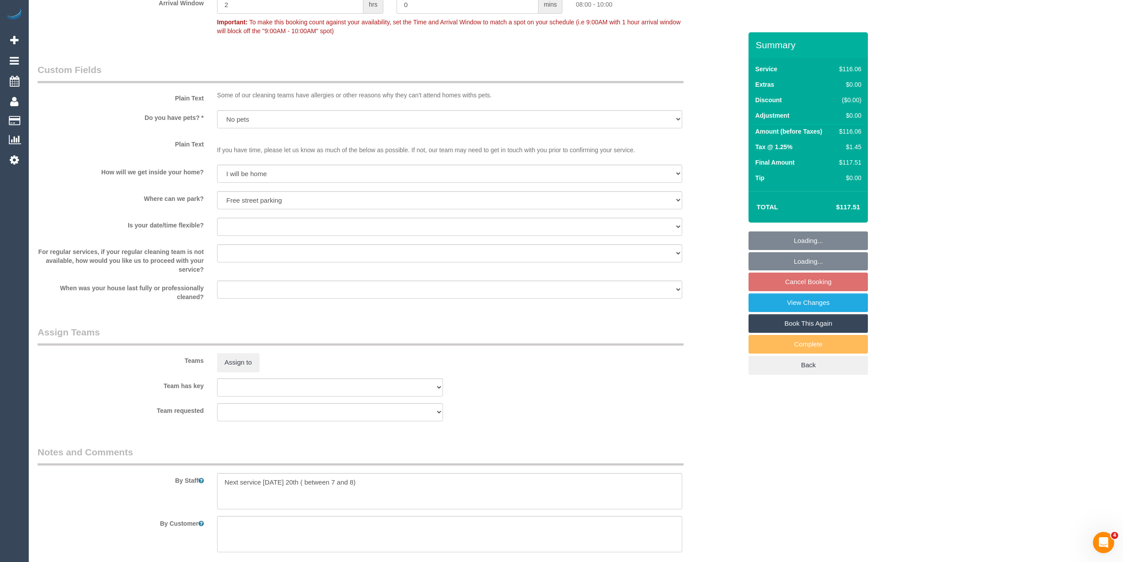
scroll to position [1093, 0]
